Goal: Information Seeking & Learning: Find specific page/section

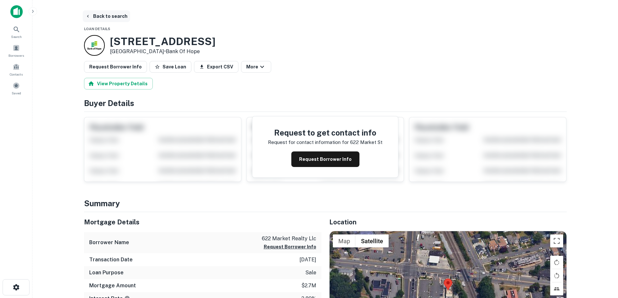
click at [104, 13] on button "Back to search" at bounding box center [106, 16] width 47 height 12
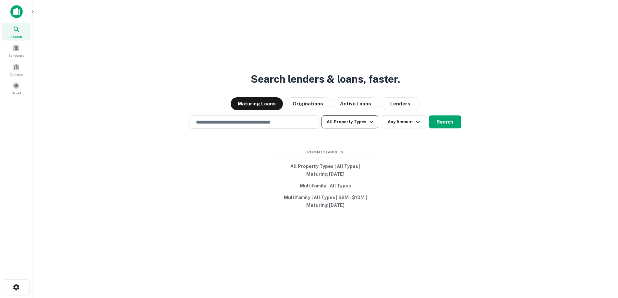
click at [345, 126] on button "All Property Types" at bounding box center [349, 121] width 56 height 13
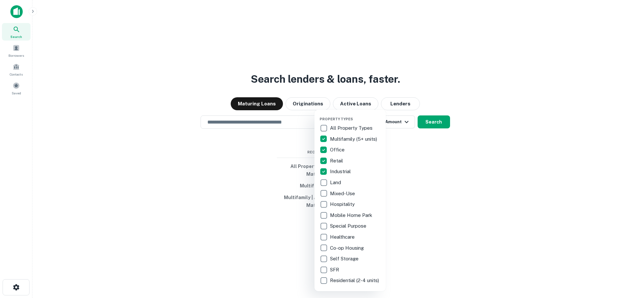
click at [394, 126] on div at bounding box center [311, 149] width 623 height 298
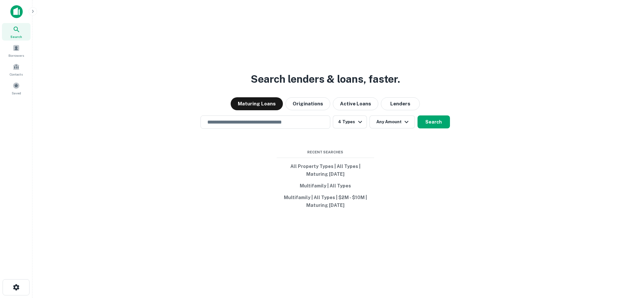
click at [394, 124] on div "Property Types All Property Types Multifamily (5+ units) Office Retail Industri…" at bounding box center [309, 149] width 618 height 298
click at [395, 122] on button "Any Amount" at bounding box center [392, 121] width 45 height 13
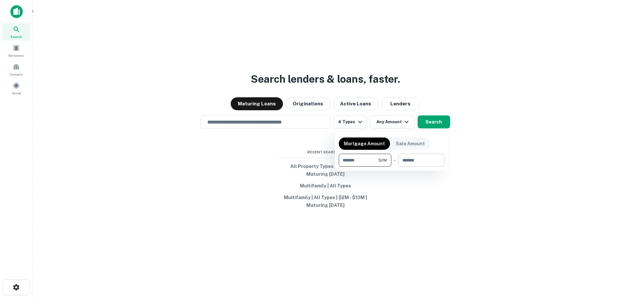
type input "*******"
click at [411, 164] on input "number" at bounding box center [419, 160] width 42 height 13
type input "********"
click at [431, 115] on div at bounding box center [311, 149] width 623 height 298
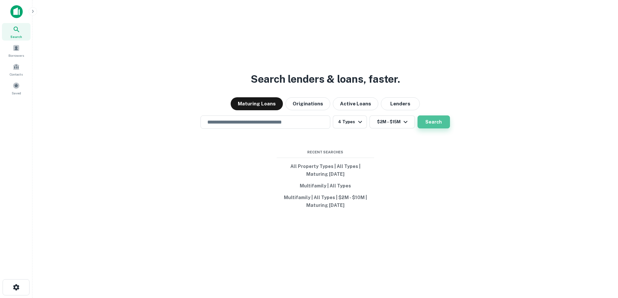
click at [435, 116] on button "Search" at bounding box center [434, 121] width 32 height 13
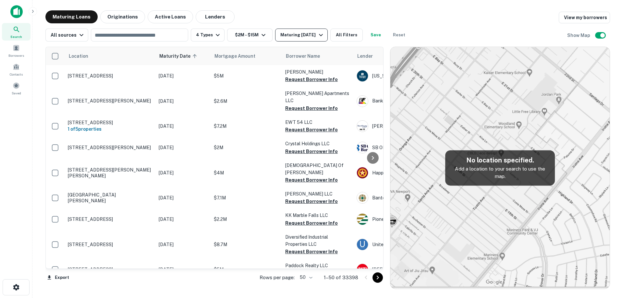
click at [304, 38] on div "Maturing [DATE]" at bounding box center [302, 35] width 44 height 8
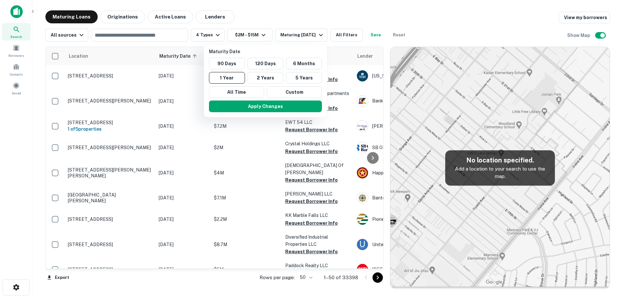
click at [309, 92] on button "Custom" at bounding box center [294, 92] width 55 height 12
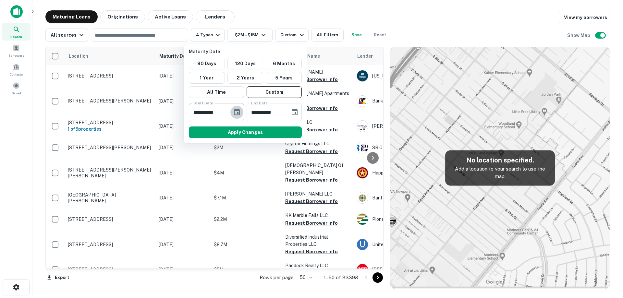
click at [238, 116] on icon "Choose date, selected date is Feb 26, 2025" at bounding box center [237, 112] width 8 height 8
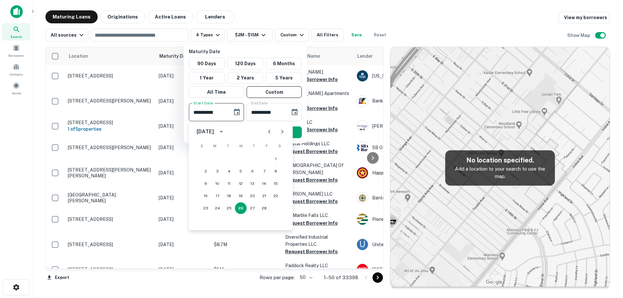
click at [280, 131] on icon "Next month" at bounding box center [282, 132] width 8 height 8
click at [281, 130] on icon "Next month" at bounding box center [282, 132] width 8 height 8
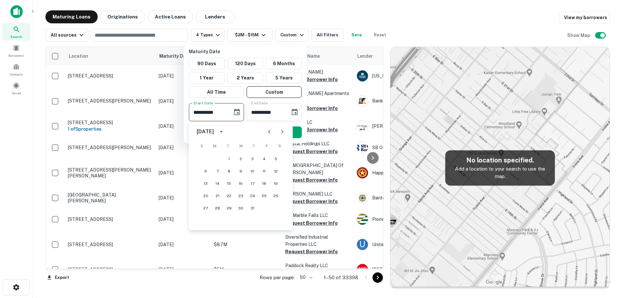
click at [281, 130] on icon "Next month" at bounding box center [282, 132] width 8 height 8
click at [281, 132] on icon "Next month" at bounding box center [282, 132] width 8 height 8
click at [286, 133] on icon "Next month" at bounding box center [282, 132] width 8 height 8
click at [276, 157] on button "1" at bounding box center [276, 159] width 12 height 12
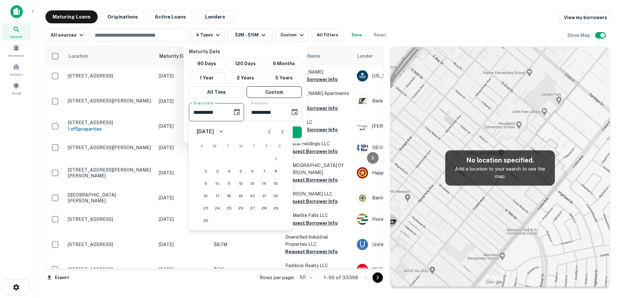
type input "**********"
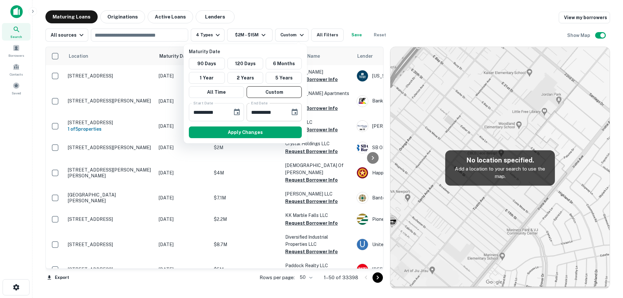
click at [299, 111] on button "Choose date, selected date is Aug 25, 2025" at bounding box center [294, 112] width 13 height 13
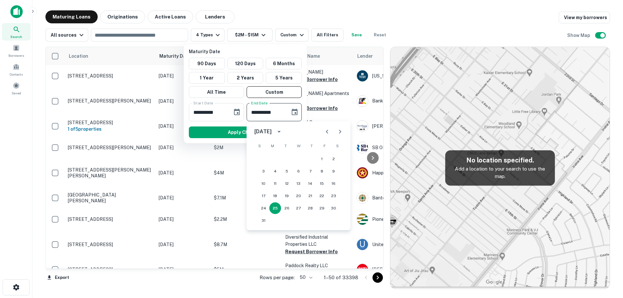
click at [341, 130] on icon "Next month" at bounding box center [340, 132] width 8 height 8
click at [263, 220] on button "30" at bounding box center [264, 221] width 12 height 12
type input "**********"
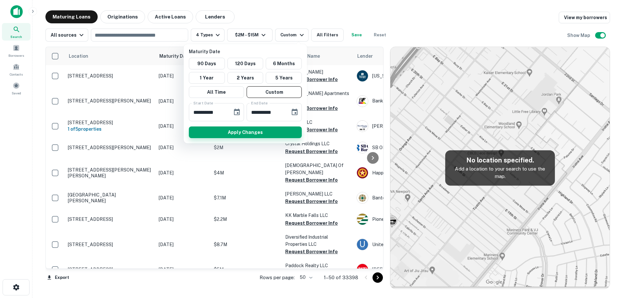
click at [274, 131] on button "Apply Changes" at bounding box center [245, 133] width 113 height 12
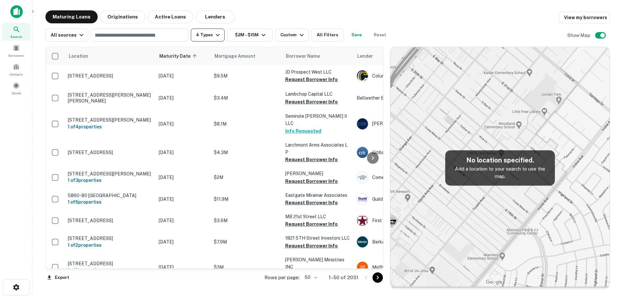
click at [211, 36] on button "4 Types" at bounding box center [208, 35] width 34 height 13
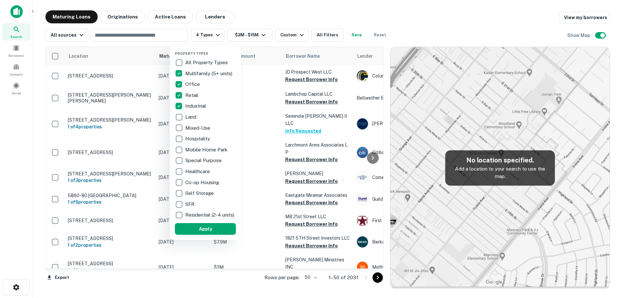
drag, startPoint x: 212, startPoint y: 36, endPoint x: 261, endPoint y: 36, distance: 48.7
click at [212, 36] on div at bounding box center [311, 149] width 623 height 298
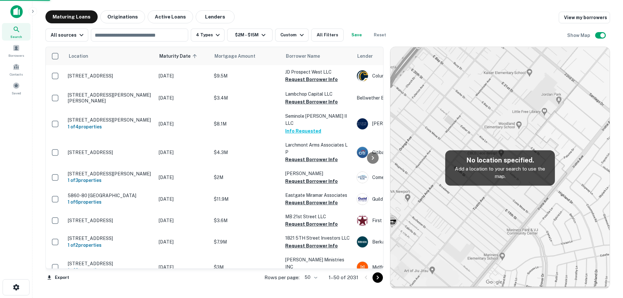
click at [261, 36] on div at bounding box center [311, 149] width 623 height 298
click at [300, 36] on icon "button" at bounding box center [302, 35] width 4 height 2
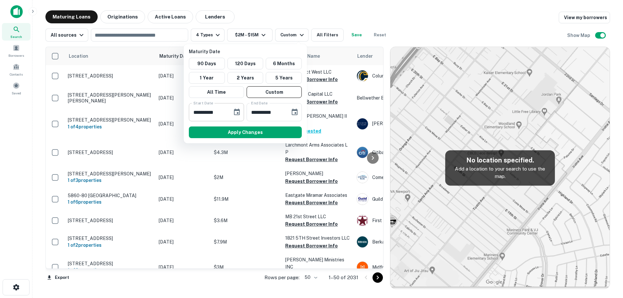
click at [239, 112] on icon "Choose date, selected date is Nov 1, 2025" at bounding box center [237, 112] width 6 height 6
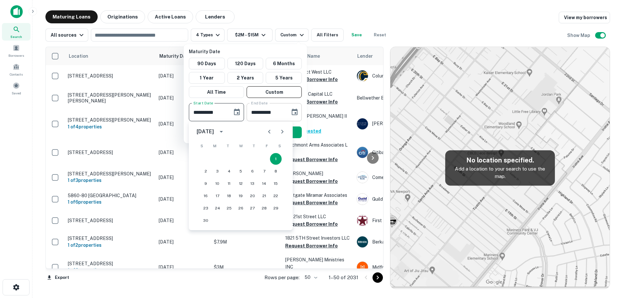
click at [292, 113] on icon "Choose date, selected date is Nov 30, 2025" at bounding box center [295, 112] width 6 height 6
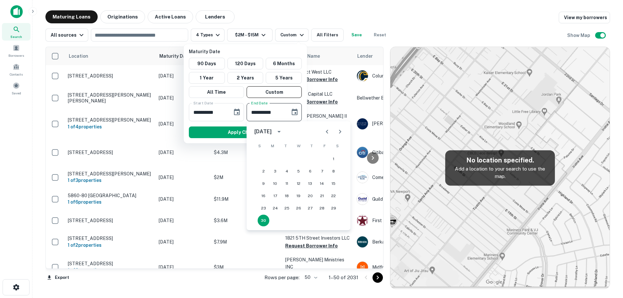
click at [331, 14] on div at bounding box center [311, 149] width 623 height 298
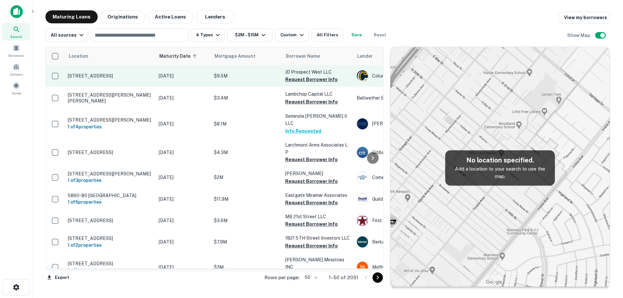
click at [153, 77] on td "[STREET_ADDRESS]" at bounding box center [110, 75] width 91 height 21
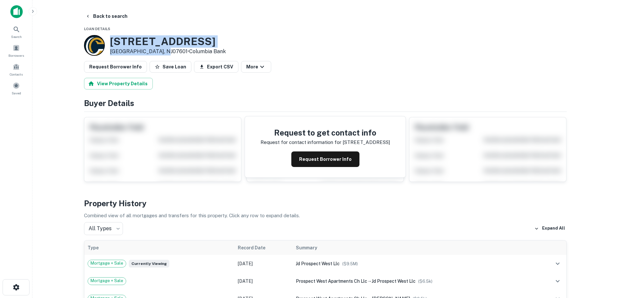
drag, startPoint x: 109, startPoint y: 40, endPoint x: 163, endPoint y: 55, distance: 56.5
click at [163, 55] on div "[STREET_ADDRESS] • Columbia Bank" at bounding box center [155, 45] width 142 height 21
copy div "[STREET_ADDRESS]"
click at [168, 42] on h3 "[STREET_ADDRESS]" at bounding box center [168, 41] width 116 height 12
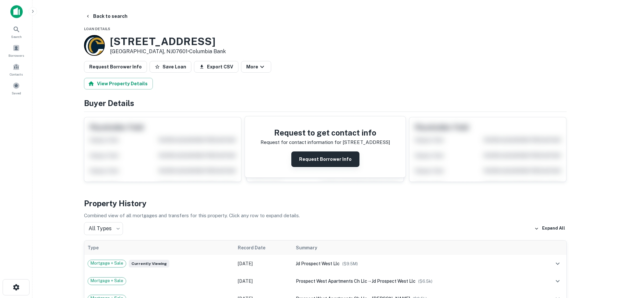
click at [314, 163] on button "Request Borrower Info" at bounding box center [325, 160] width 68 height 16
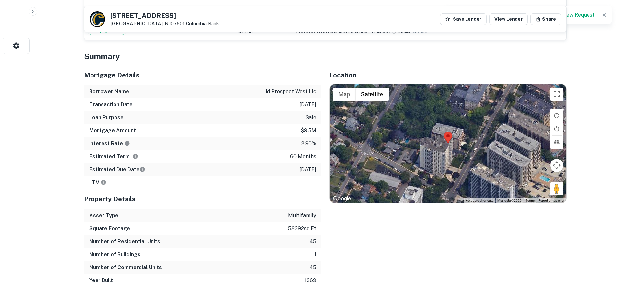
scroll to position [227, 0]
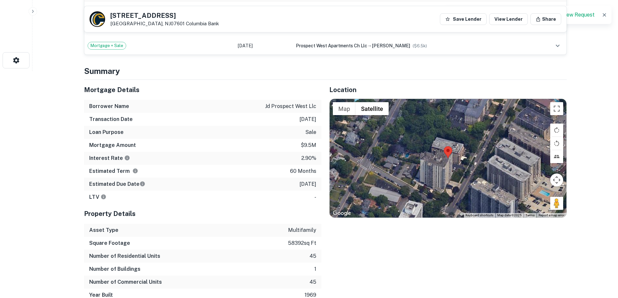
click at [306, 159] on p "2.90%" at bounding box center [308, 158] width 15 height 8
click at [307, 146] on p "$9.5m" at bounding box center [309, 145] width 16 height 8
click at [306, 186] on p "[DATE]" at bounding box center [307, 184] width 17 height 8
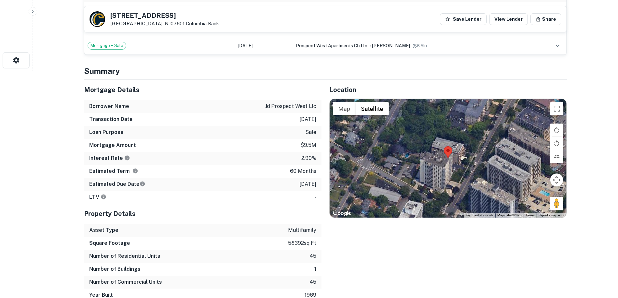
click at [306, 186] on p "[DATE]" at bounding box center [307, 184] width 17 height 8
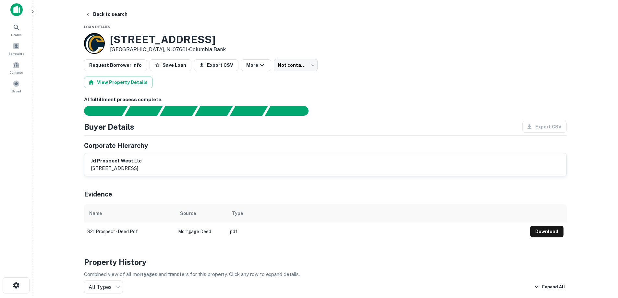
scroll to position [0, 0]
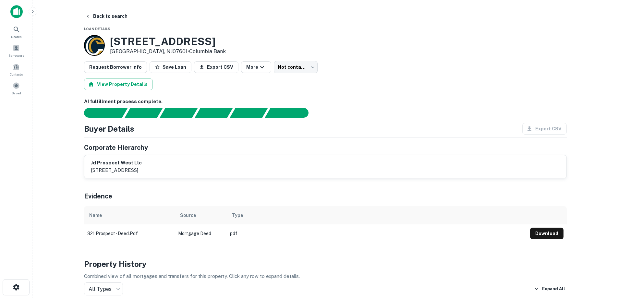
click at [98, 2] on main "Back to search Loan Details [STREET_ADDRESS] • Columbia Bank Request Borrower I…" at bounding box center [325, 149] width 586 height 298
click at [99, 10] on main "Back to search Loan Details [STREET_ADDRESS] • Columbia Bank Request Borrower I…" at bounding box center [325, 149] width 586 height 298
click at [99, 12] on button "Back to search" at bounding box center [106, 16] width 47 height 12
